Goal: Transaction & Acquisition: Purchase product/service

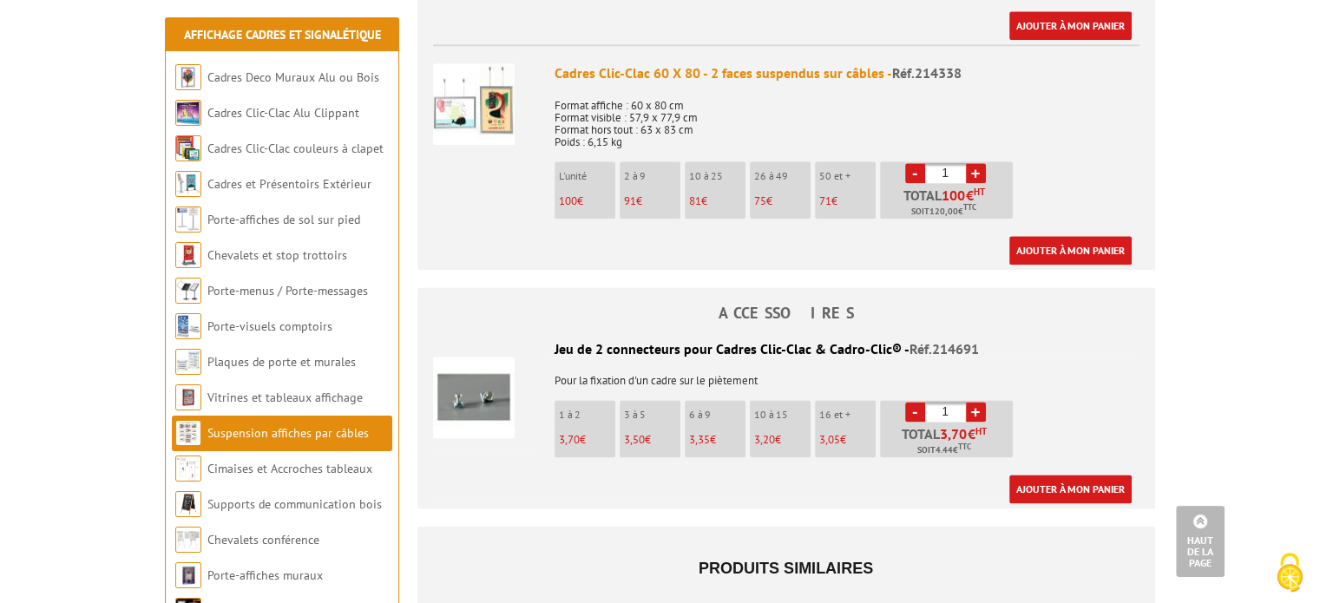
scroll to position [2169, 0]
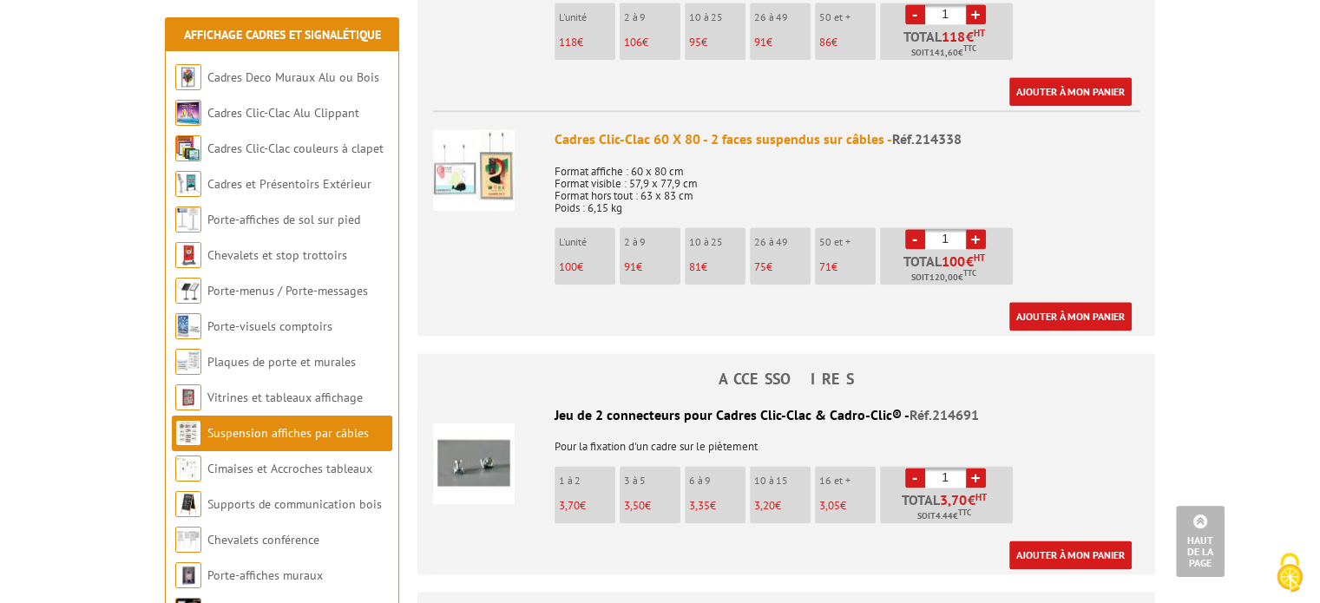
click at [647, 137] on div "Cadres Clic-Clac 60 X 80 - 2 faces suspendus sur câbles - Réf.214338" at bounding box center [846, 139] width 585 height 20
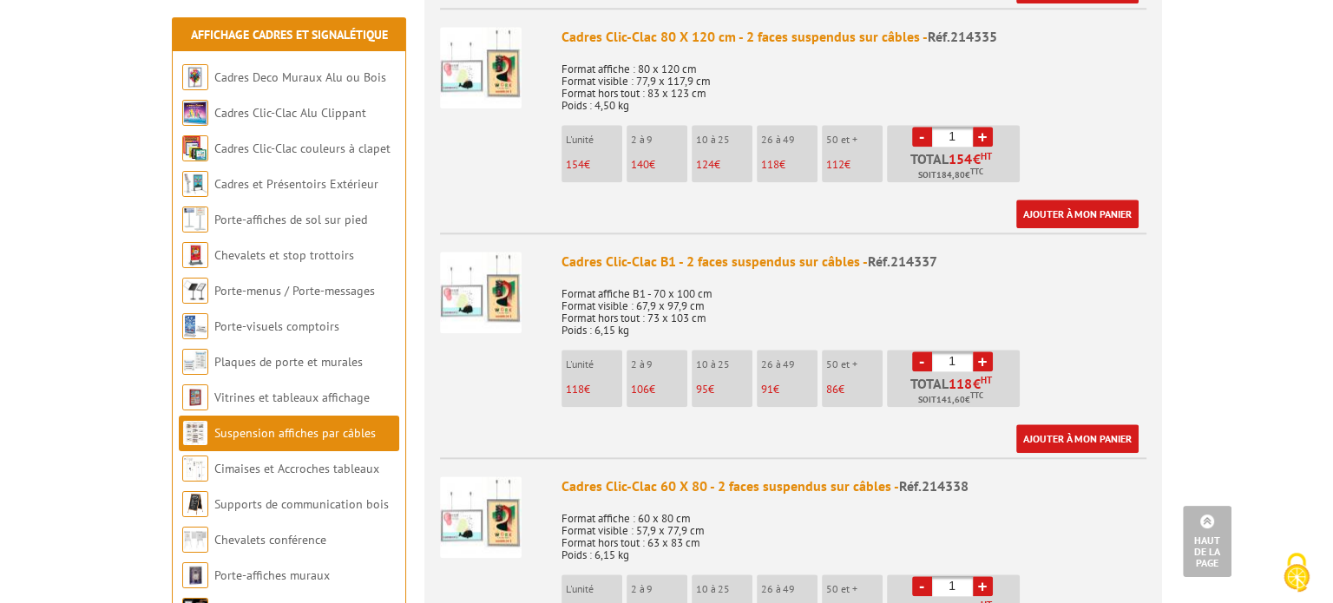
scroll to position [1735, 0]
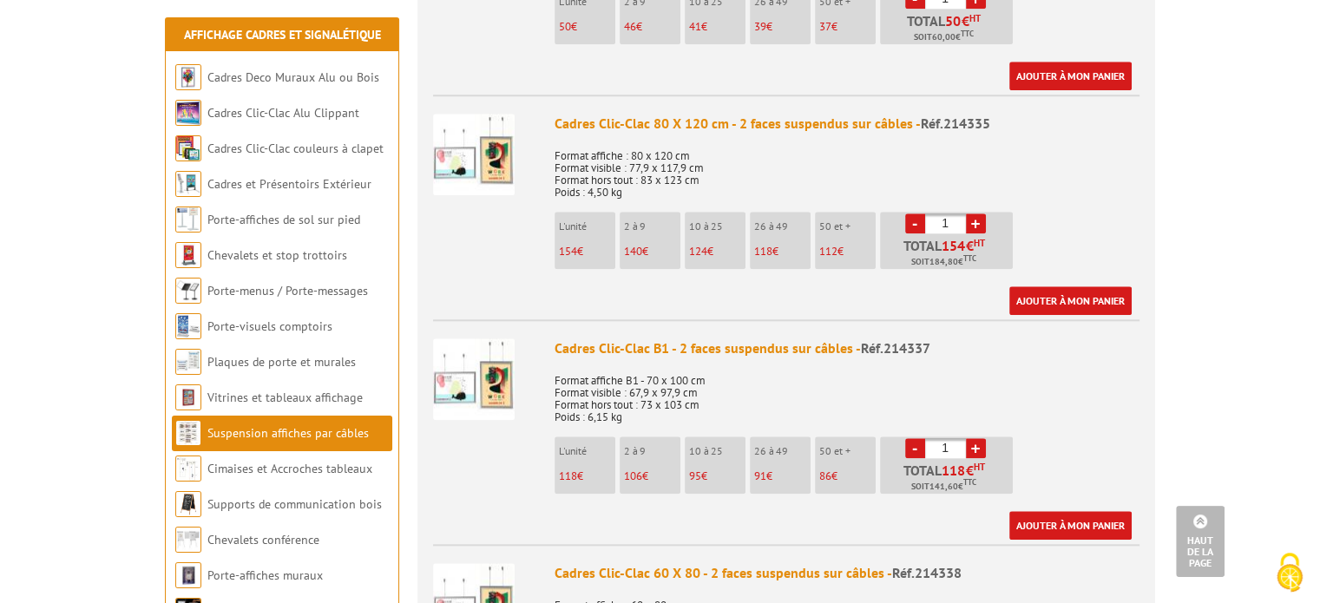
click at [980, 215] on link "+" at bounding box center [976, 223] width 20 height 20
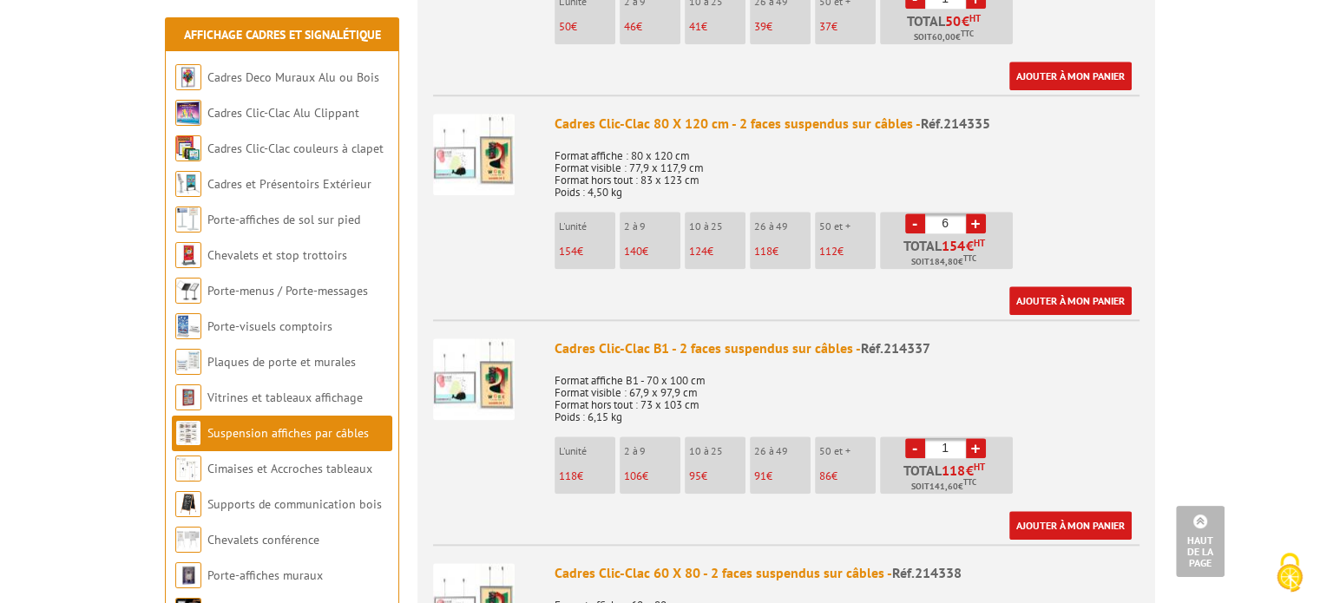
click at [980, 215] on link "+" at bounding box center [976, 223] width 20 height 20
type input "8"
click at [1059, 286] on link "Ajouter à mon panier" at bounding box center [1070, 300] width 122 height 29
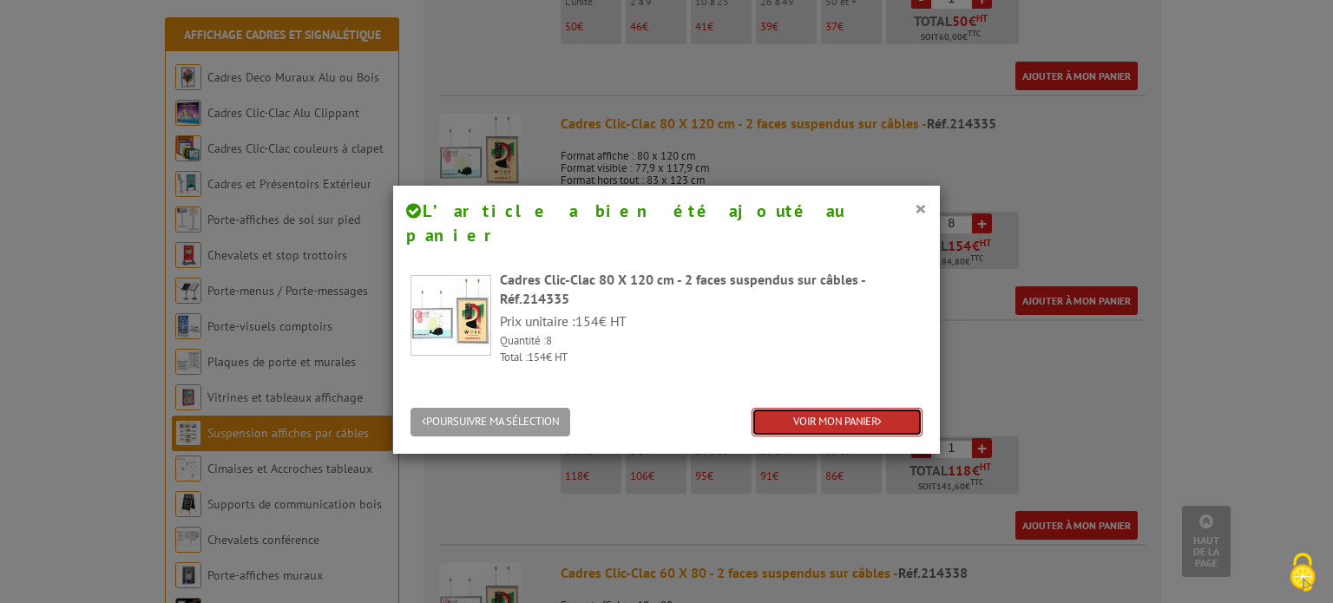
click at [880, 408] on link "VOIR MON PANIER" at bounding box center [836, 422] width 171 height 29
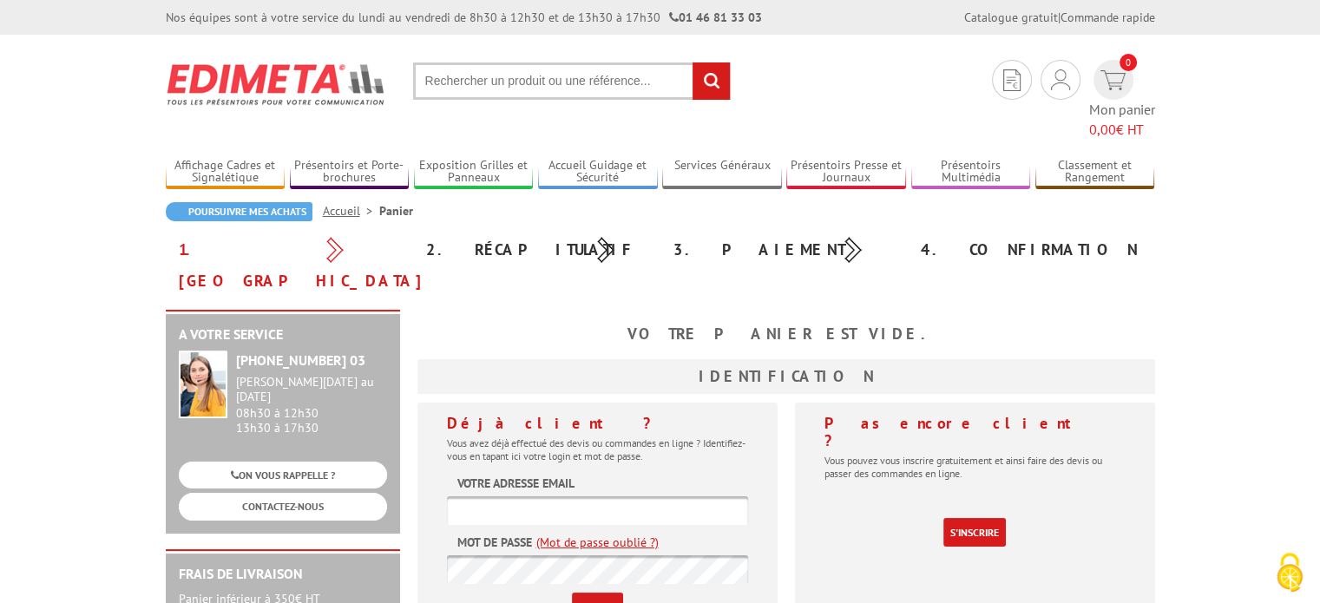
scroll to position [87, 0]
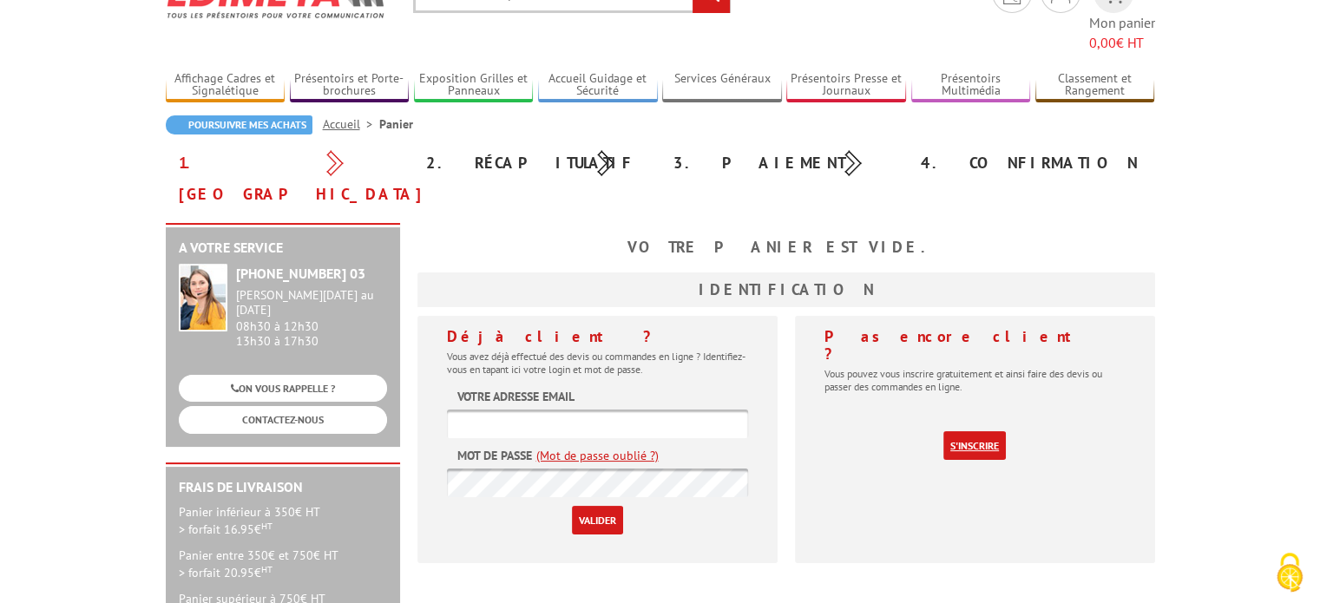
click at [971, 431] on link "S'inscrire" at bounding box center [974, 445] width 62 height 29
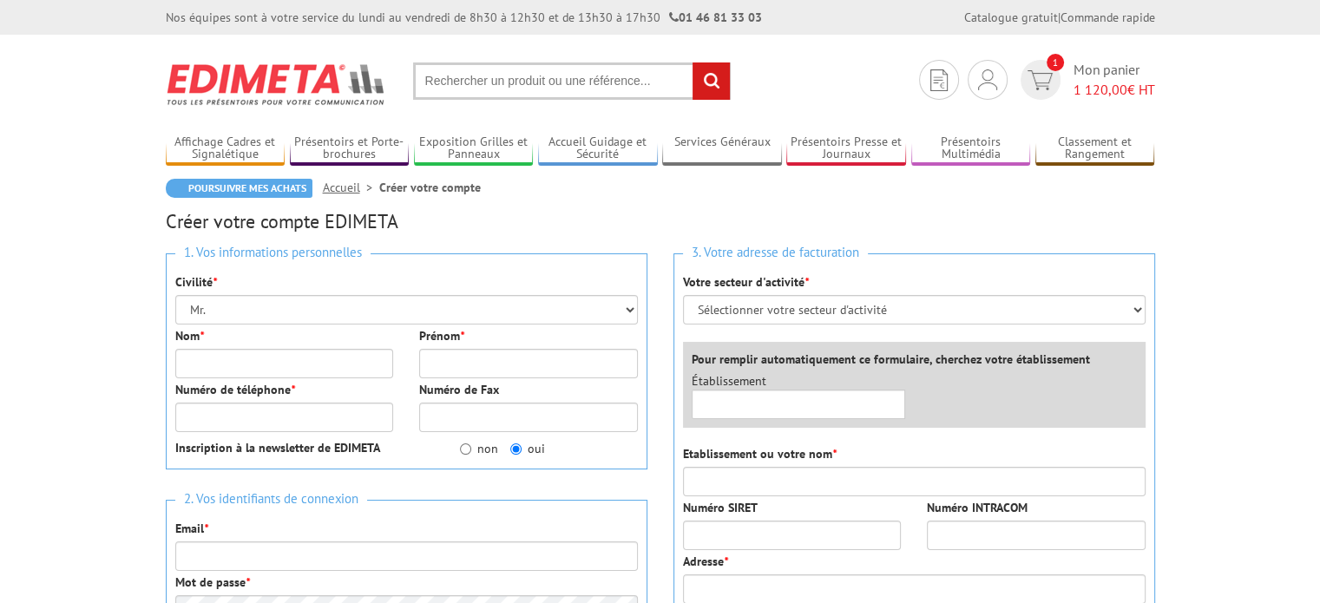
scroll to position [87, 0]
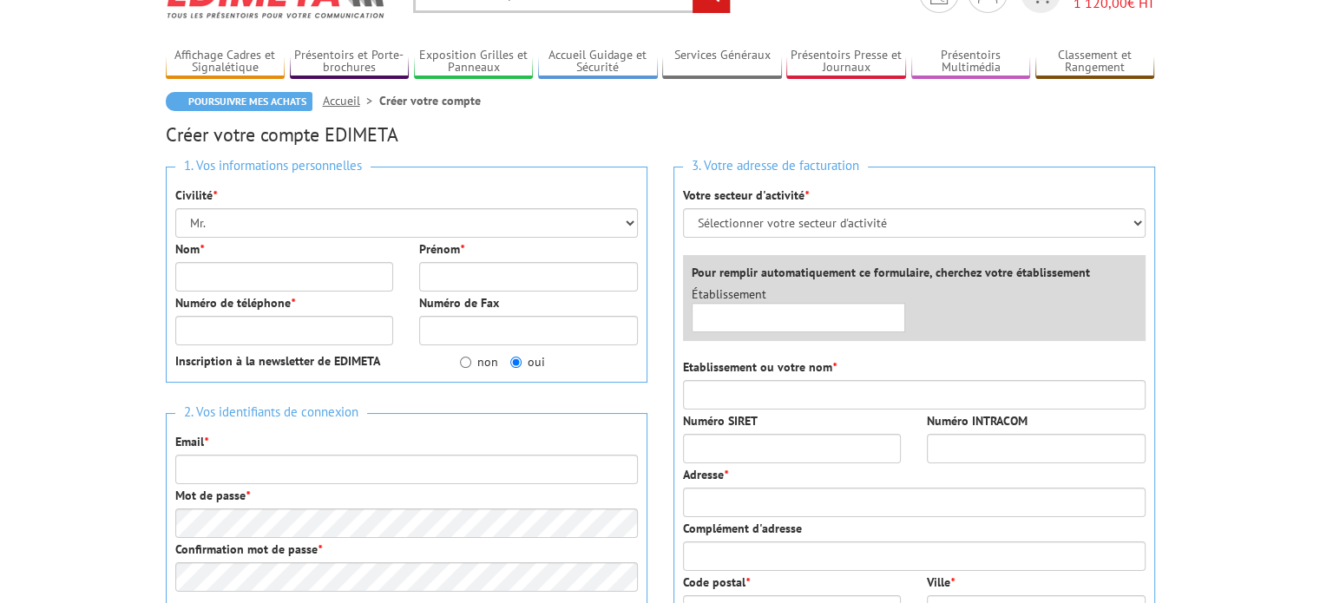
click at [267, 252] on div "Nom *" at bounding box center [284, 265] width 245 height 51
click at [269, 272] on input "Nom *" at bounding box center [284, 277] width 219 height 30
type input "MAGGIORI"
type input "Julien"
type input "0674185074"
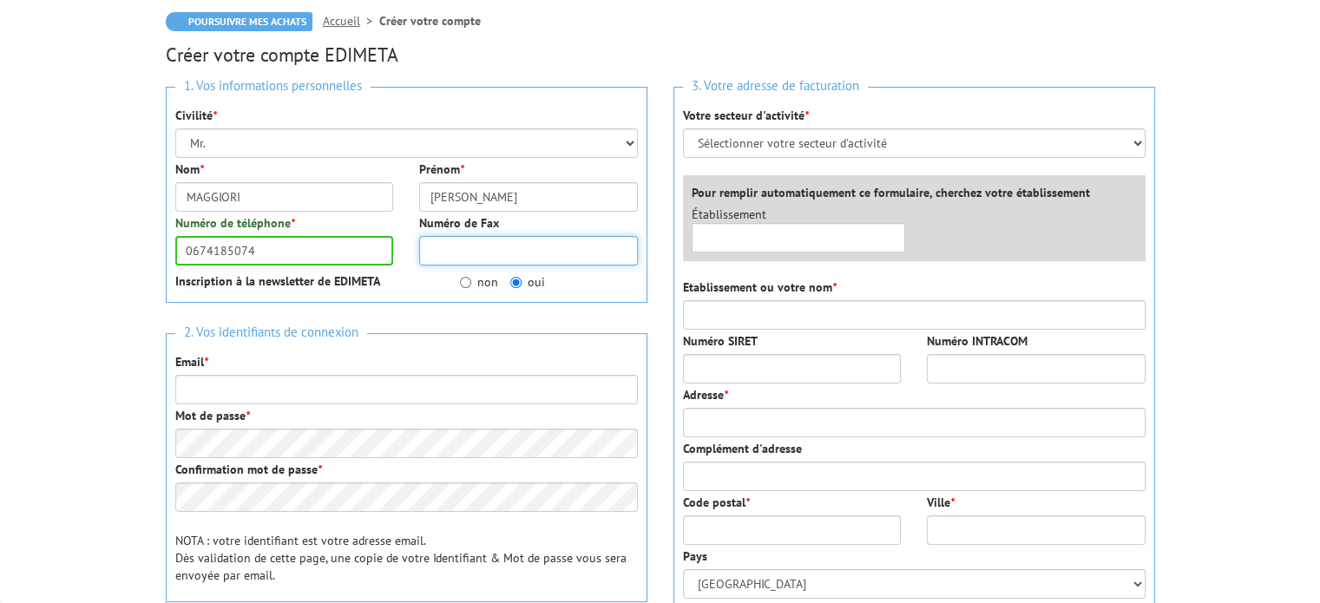
scroll to position [174, 0]
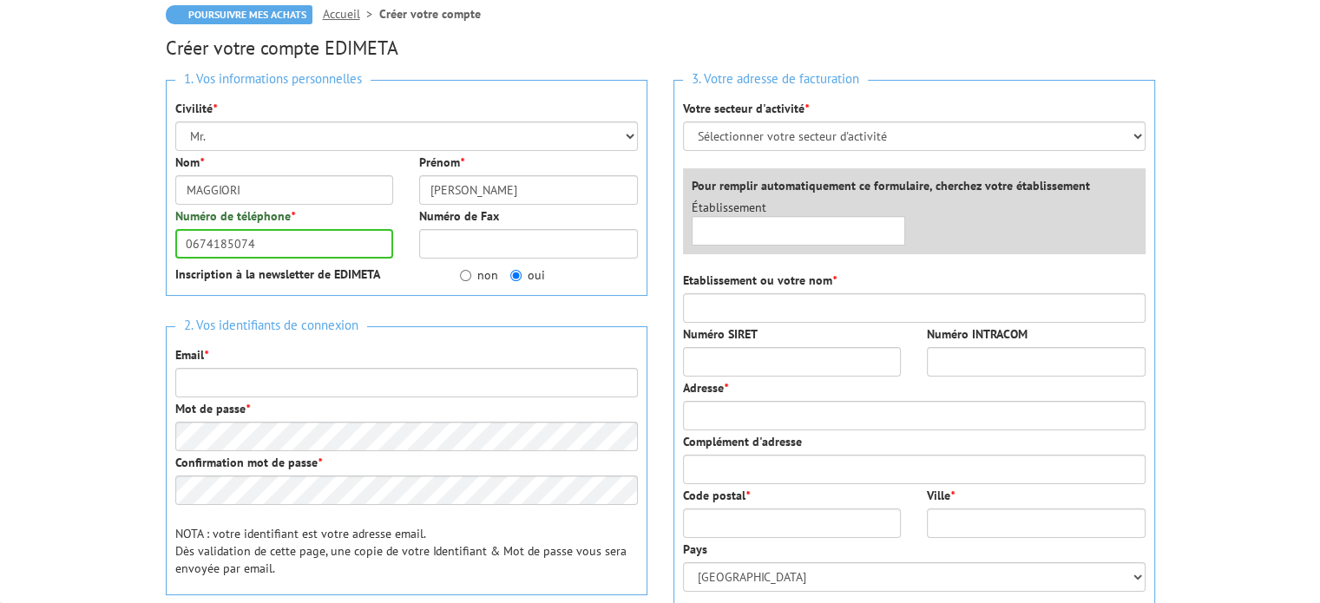
click at [489, 272] on label "non" at bounding box center [479, 274] width 38 height 17
click at [471, 272] on input "non" at bounding box center [465, 275] width 11 height 11
radio input "true"
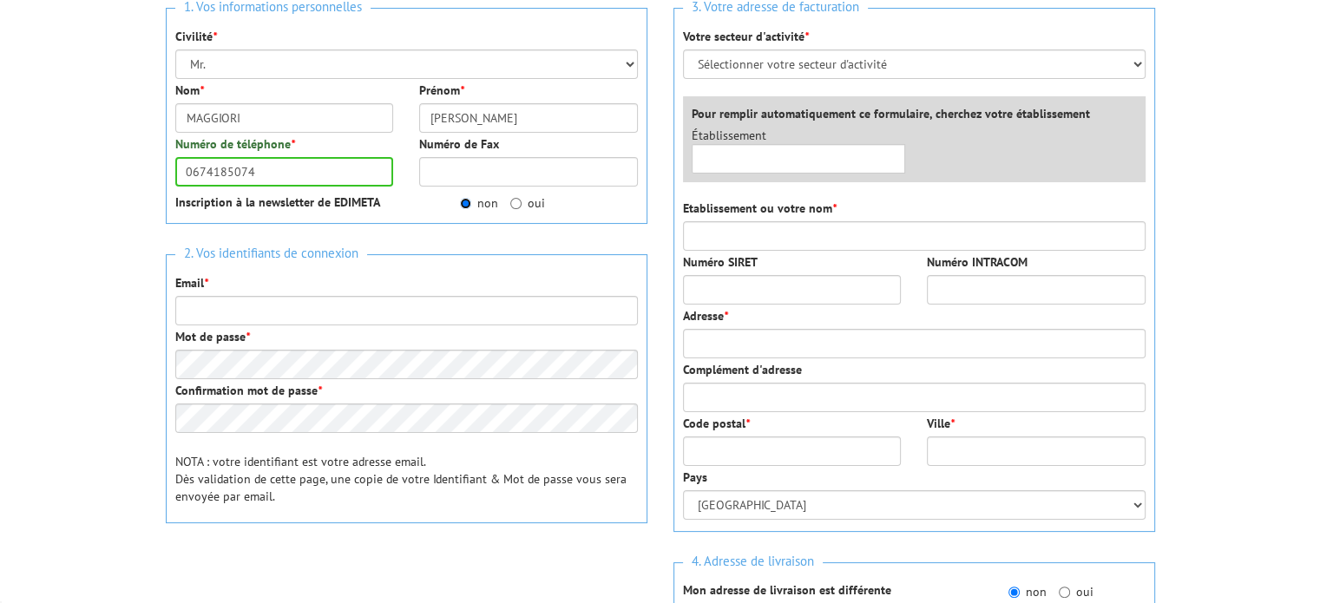
scroll to position [260, 0]
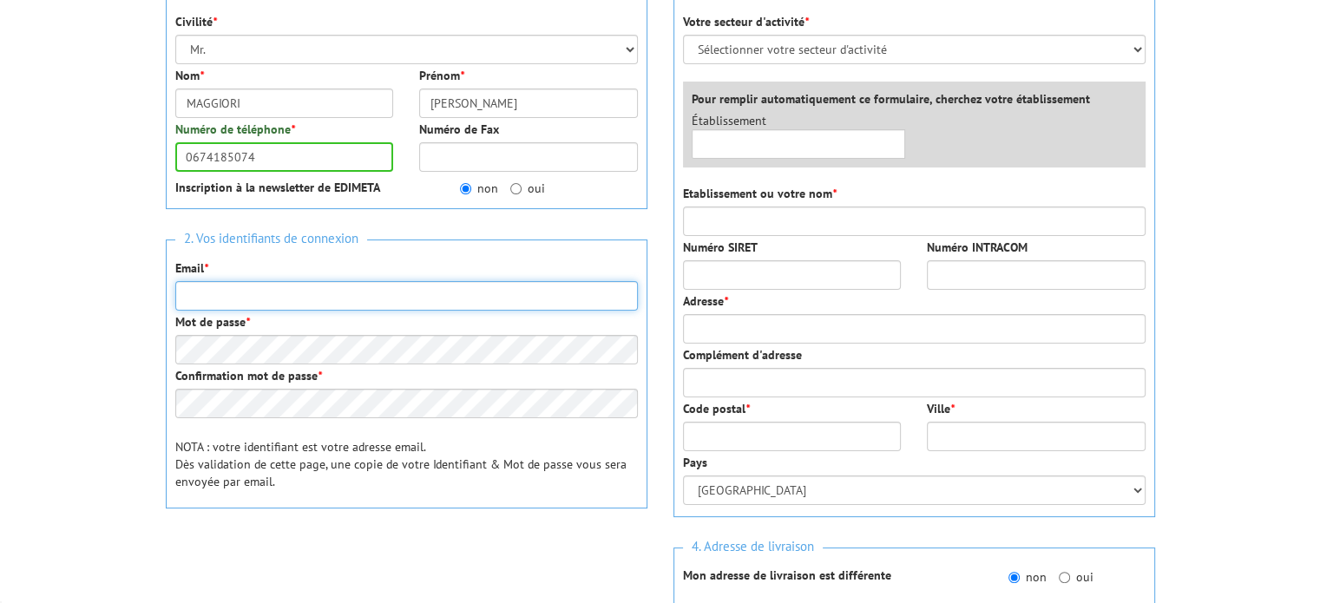
click at [334, 292] on input "Email *" at bounding box center [406, 296] width 462 height 30
type input "jmaggiori@lemillesium.com"
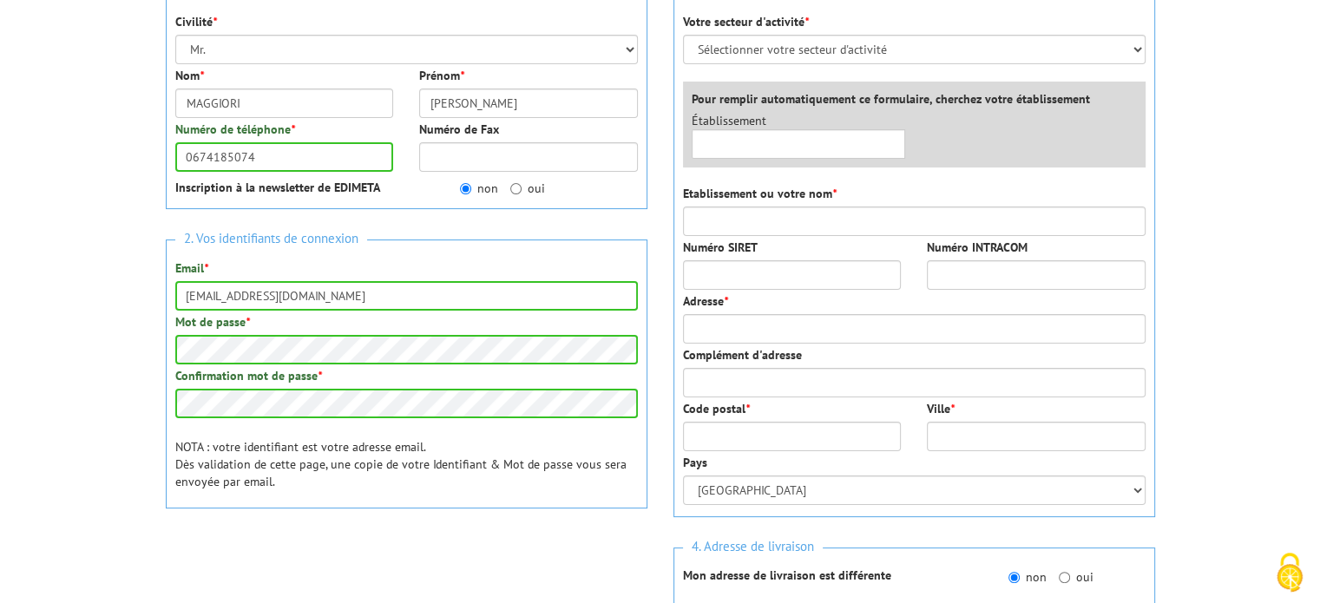
scroll to position [174, 0]
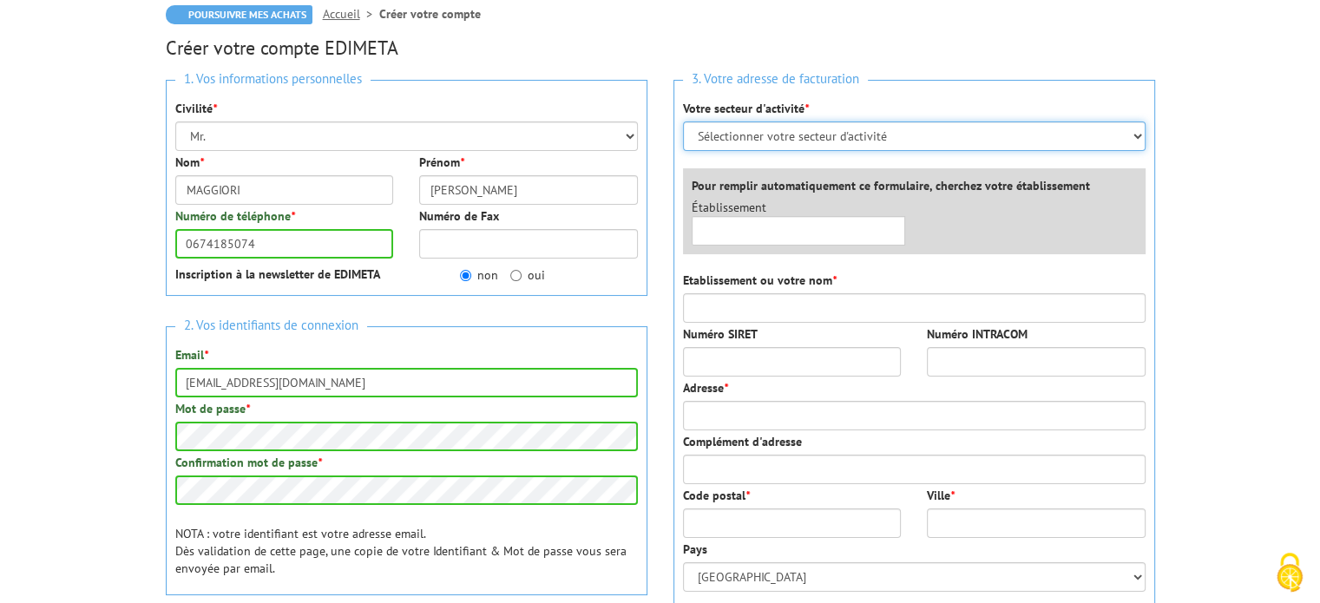
click at [916, 144] on select "Sélectionner votre secteur d'activité Administrations et collectivités Magasins…" at bounding box center [914, 136] width 462 height 30
select select "878"
click at [683, 121] on select "Sélectionner votre secteur d'activité Administrations et collectivités Magasins…" at bounding box center [914, 136] width 462 height 30
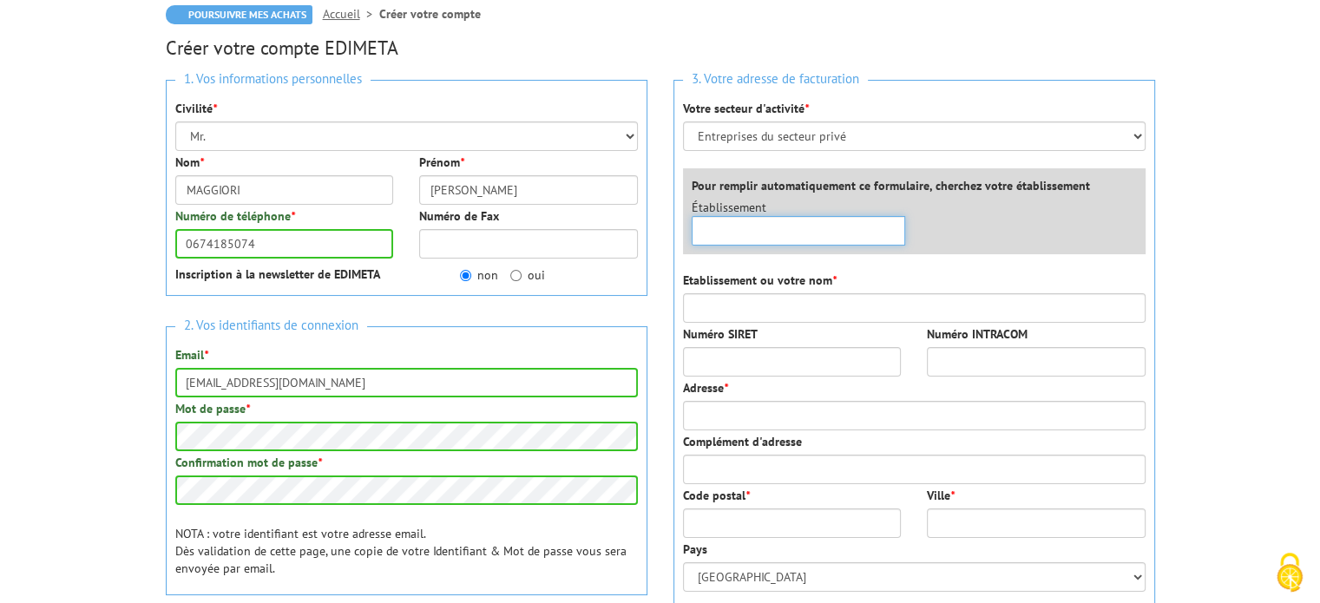
click at [826, 236] on input "text" at bounding box center [799, 231] width 214 height 30
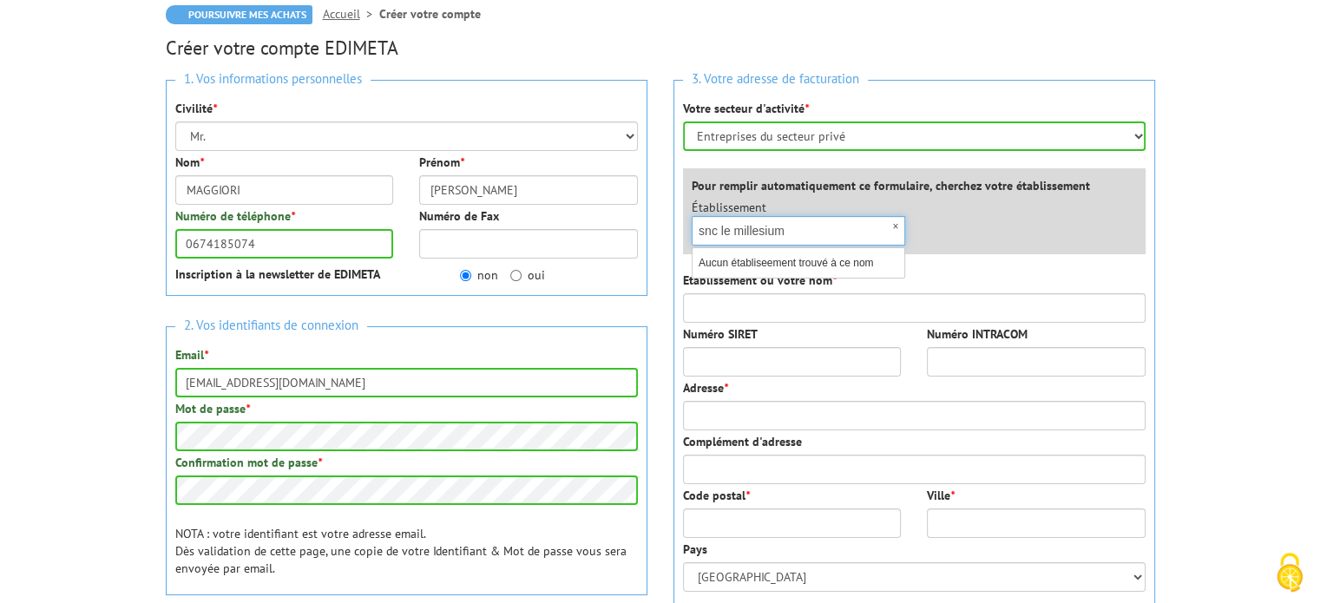
drag, startPoint x: 732, startPoint y: 226, endPoint x: 633, endPoint y: 252, distance: 102.3
click at [633, 252] on div "1. Vos informations personnelles Civilité * Mr. Mme. Mlle. Nom * MAGGIORI Préno…" at bounding box center [660, 463] width 1015 height 793
type input "millesium"
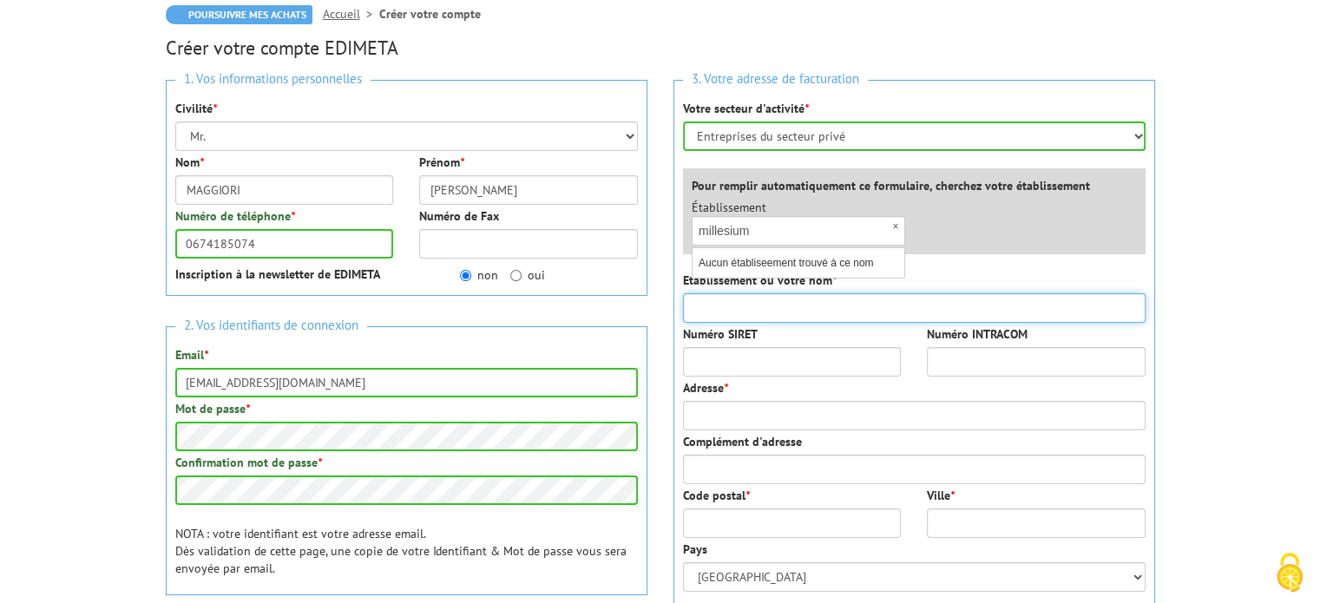
click at [824, 302] on input "Etablissement ou votre nom *" at bounding box center [914, 308] width 462 height 30
type input "SNC LE MILLESIUM II"
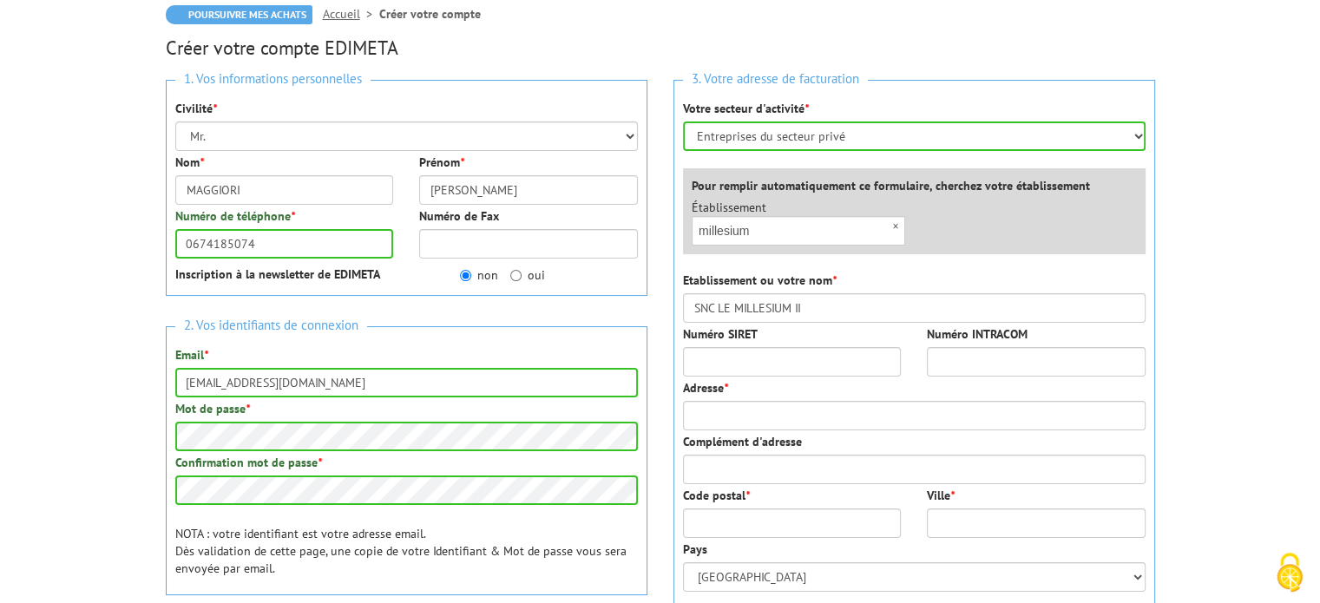
type input "1 rue Jean Bagnost"
type input "51530"
type input "PIERRY"
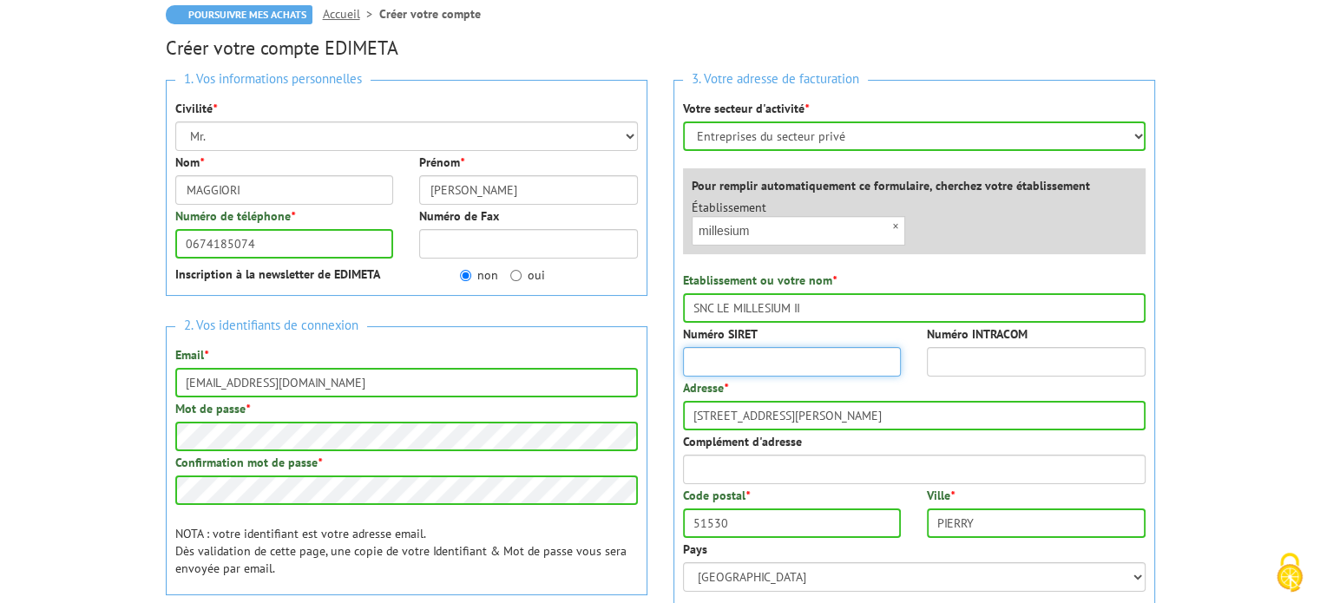
click at [807, 364] on input "Numéro SIRET" at bounding box center [792, 362] width 219 height 30
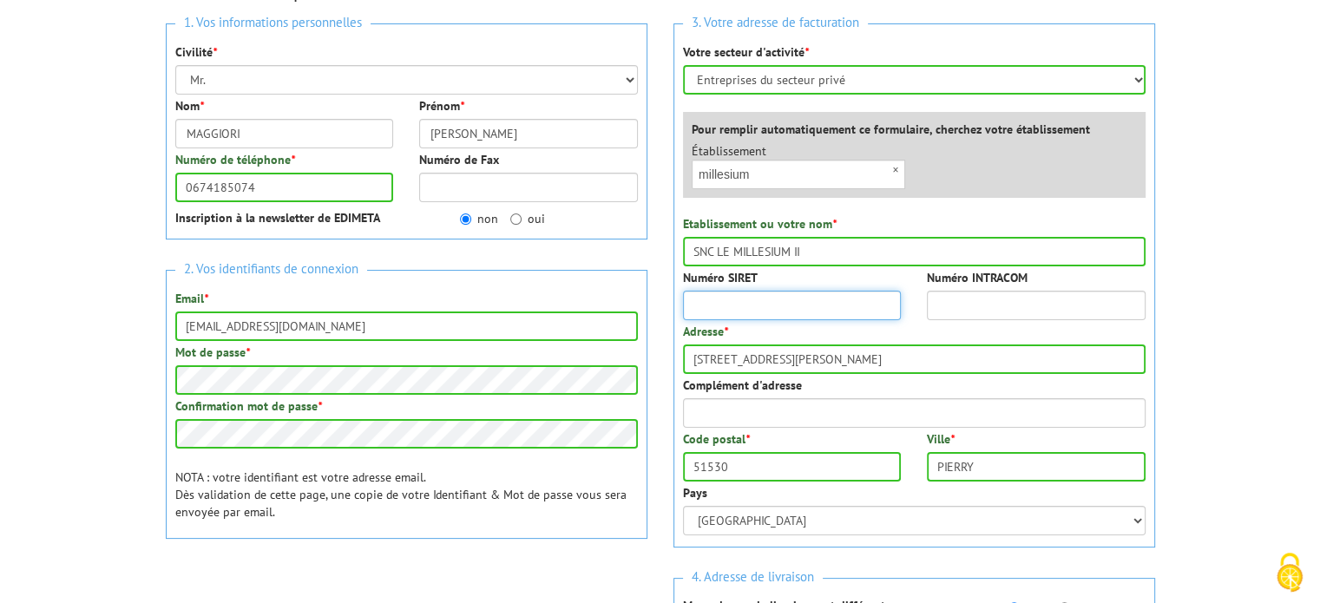
scroll to position [260, 0]
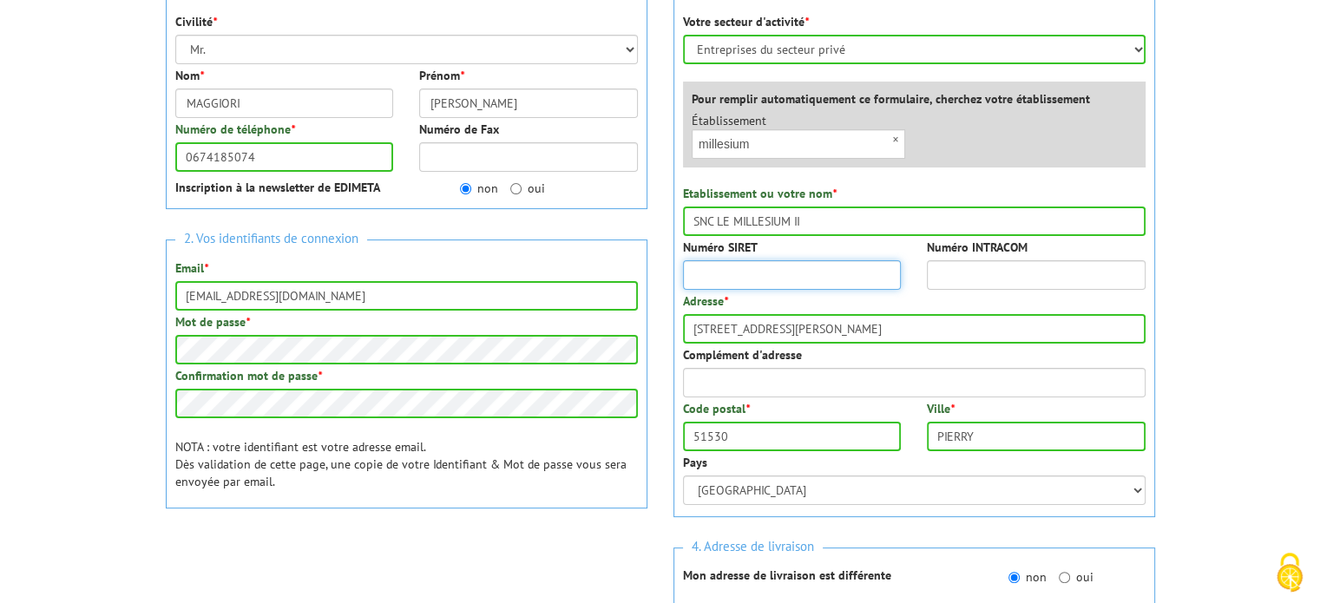
click at [802, 274] on input "Numéro SIRET" at bounding box center [792, 275] width 219 height 30
paste input "85324620500019"
type input "85324620500019"
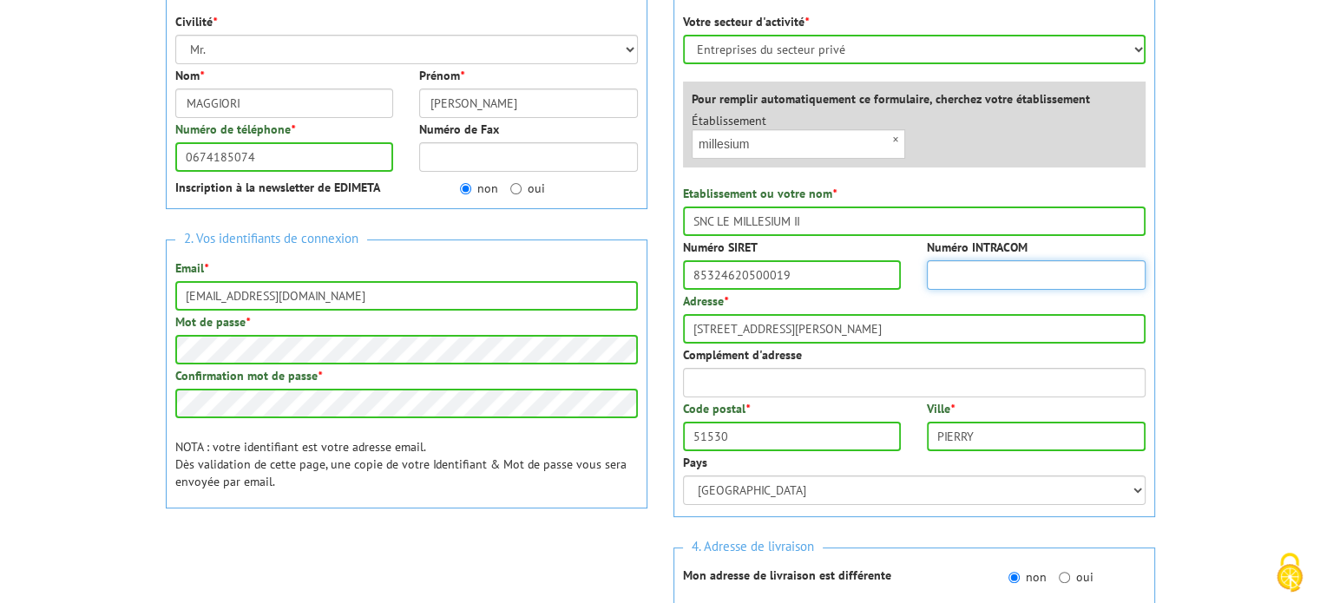
click at [983, 267] on input "Numéro INTRACOM" at bounding box center [1036, 275] width 219 height 30
paste input "FR01853246205"
type input "FR01853246205"
click at [1184, 353] on body "Nos équipes sont à votre service du lundi au vendredi de 8h30 à 12h30 et de 13h…" at bounding box center [660, 535] width 1320 height 1590
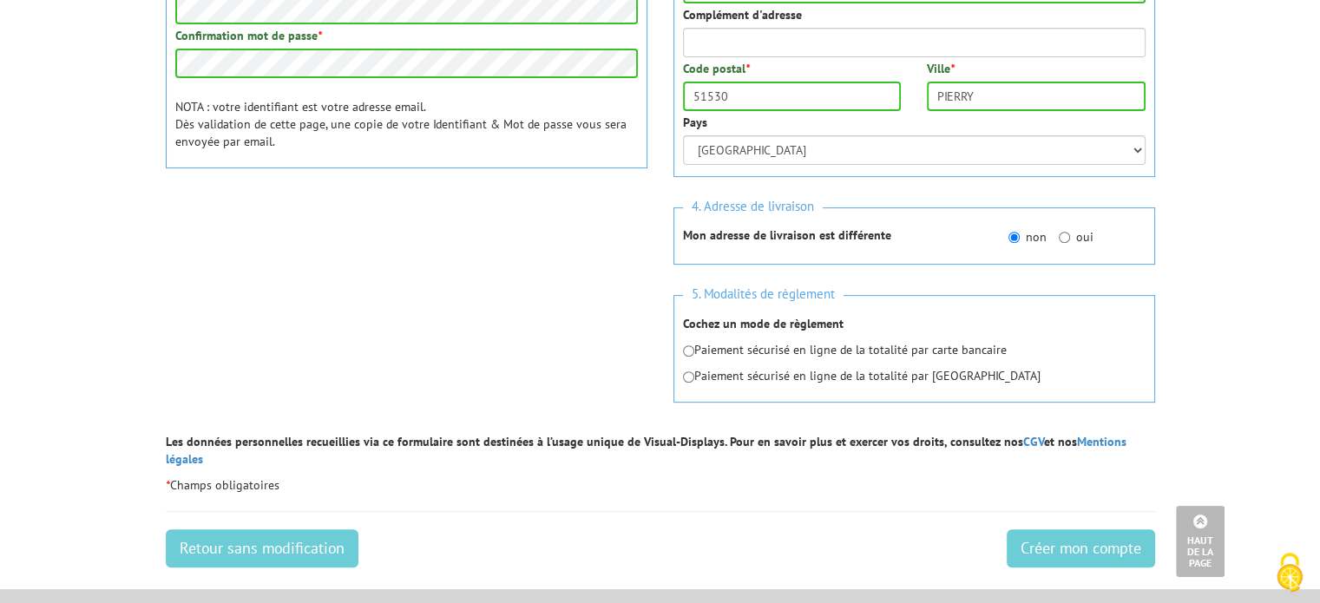
scroll to position [694, 0]
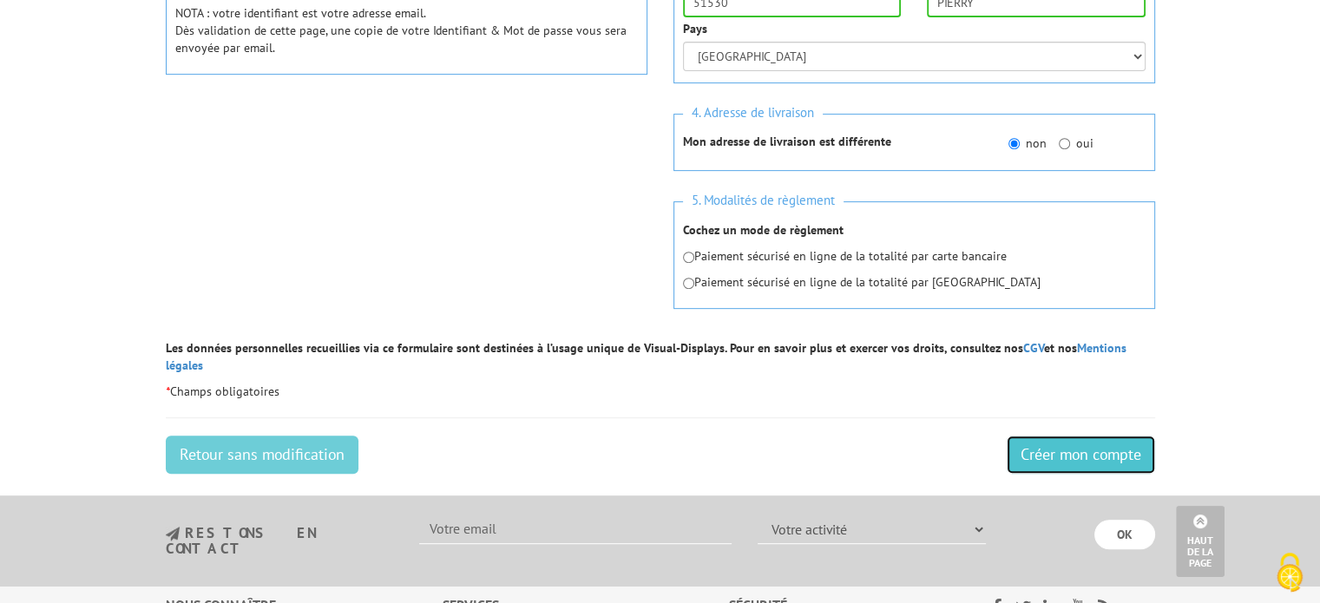
click at [1026, 443] on input "Créer mon compte" at bounding box center [1081, 455] width 148 height 38
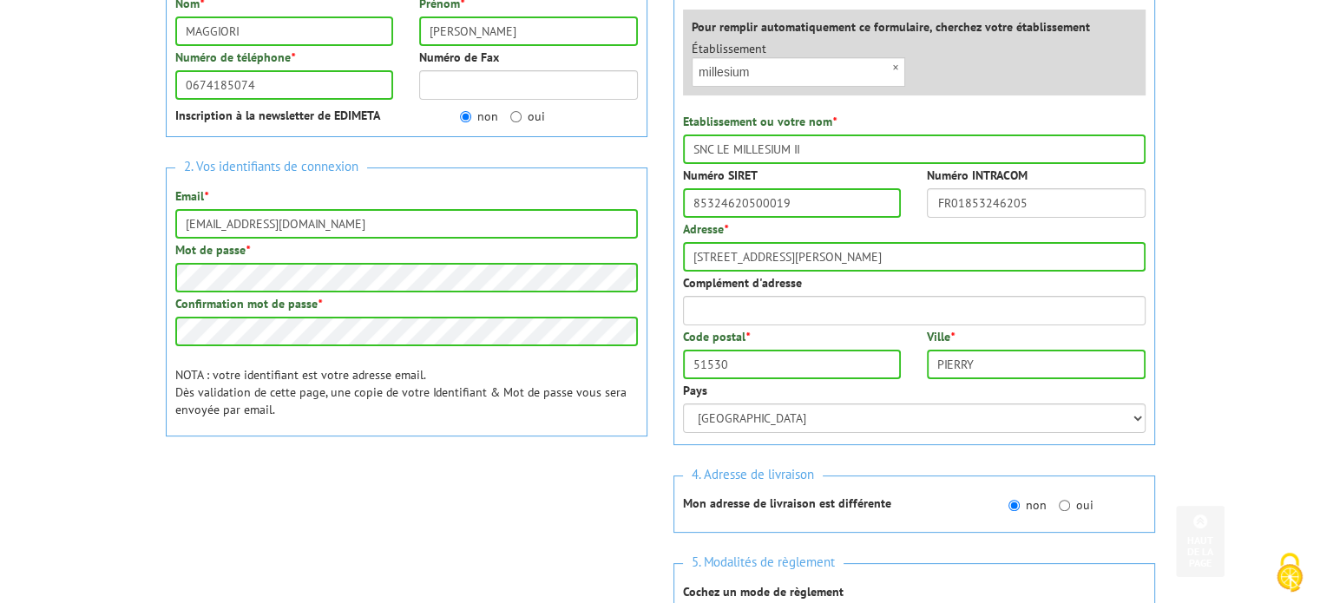
scroll to position [483, 0]
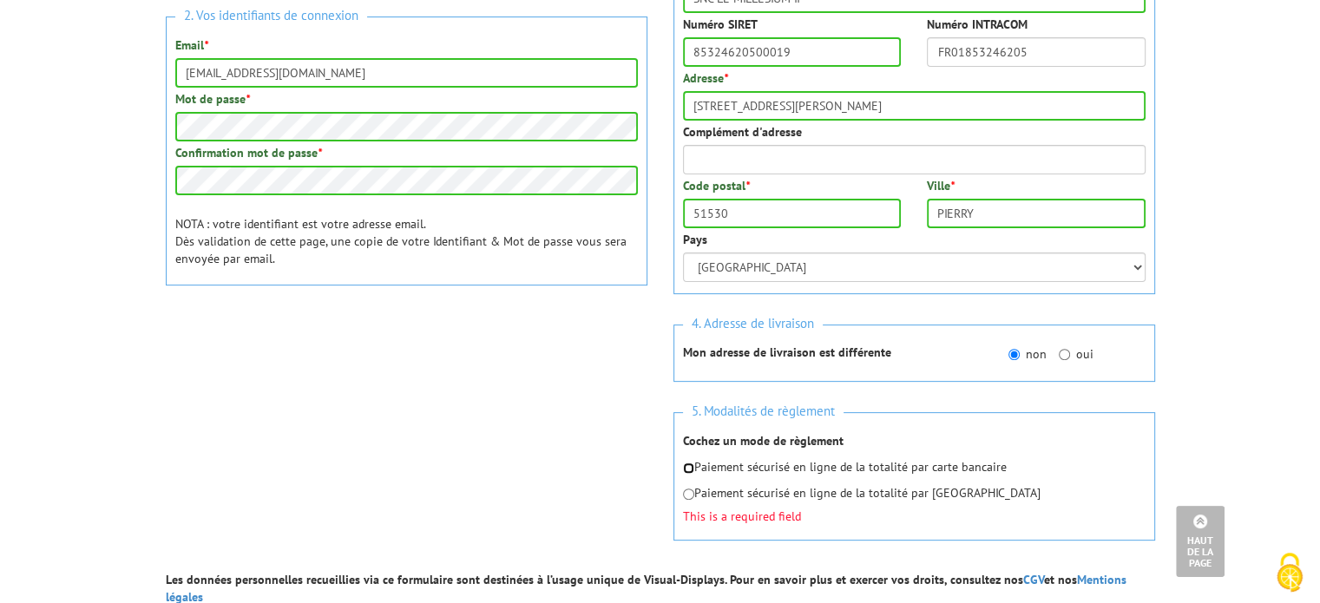
click at [691, 467] on input "radio" at bounding box center [688, 467] width 11 height 11
radio input "true"
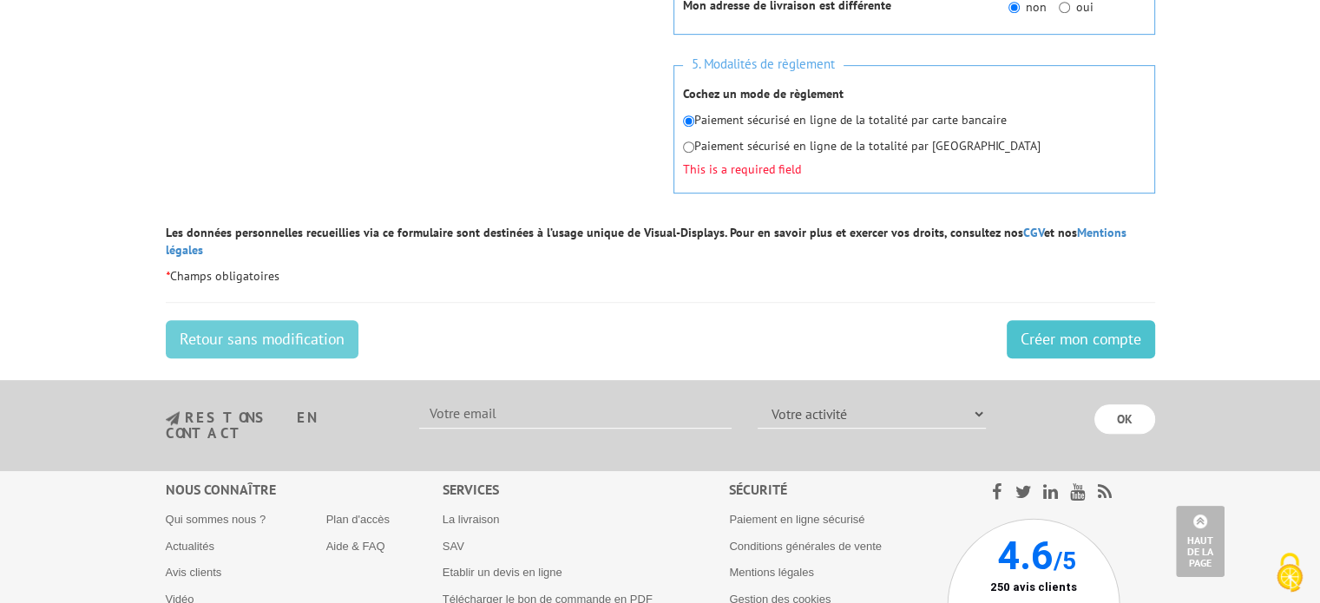
scroll to position [826, 0]
